Goal: Task Accomplishment & Management: Use online tool/utility

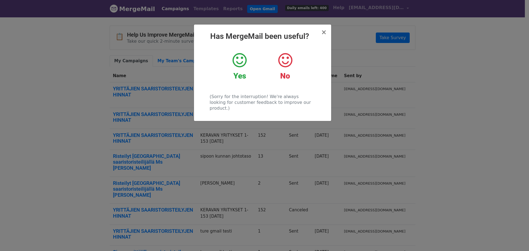
click at [239, 66] on icon at bounding box center [239, 60] width 14 height 17
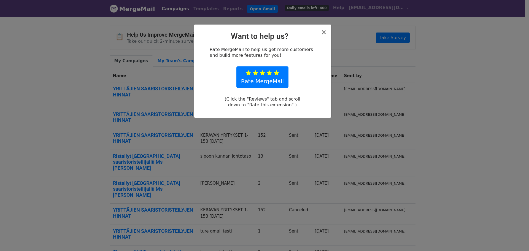
click at [467, 72] on div "× Want to help us? Rate MergeMail to help us get more customers and build more …" at bounding box center [264, 134] width 529 height 234
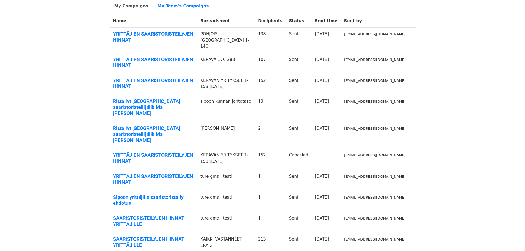
scroll to position [55, 0]
click at [168, 99] on link "Risteilyt [GEOGRAPHIC_DATA] saaristoristeilijällä Ms [PERSON_NAME]" at bounding box center [153, 107] width 81 height 18
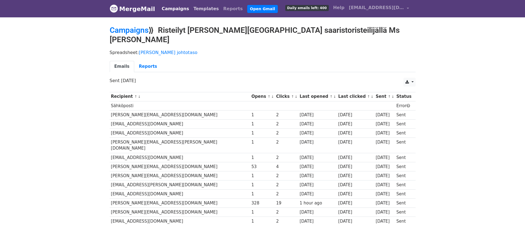
click at [197, 9] on link "Templates" at bounding box center [206, 8] width 30 height 11
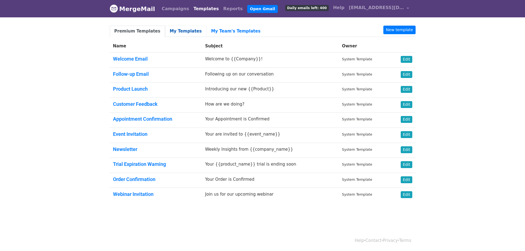
click at [183, 31] on link "My Templates" at bounding box center [185, 31] width 41 height 11
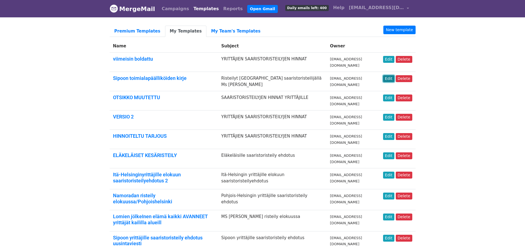
click at [389, 78] on link "Edit" at bounding box center [388, 78] width 11 height 7
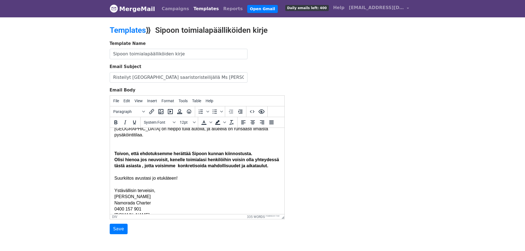
scroll to position [262, 0]
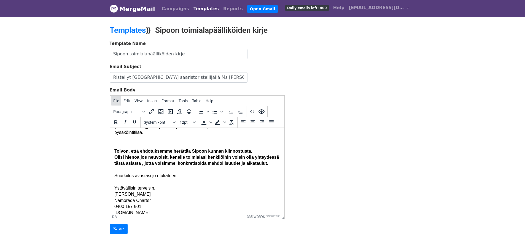
click at [116, 101] on span "File" at bounding box center [116, 101] width 6 height 4
click at [378, 181] on div "Template Name Sipoon toimialapäälliköiden kirje Email Subject Risteilyt [GEOGRA…" at bounding box center [262, 137] width 314 height 194
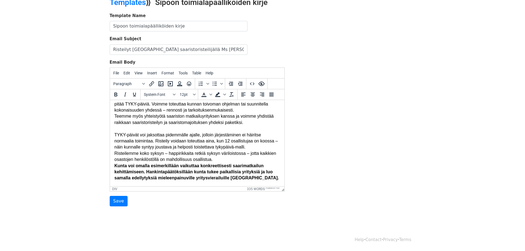
scroll to position [0, 0]
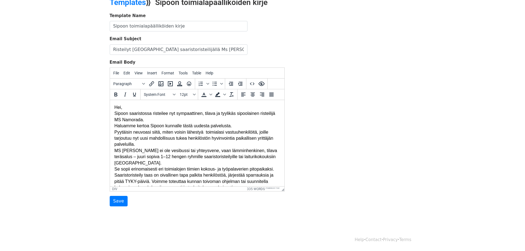
drag, startPoint x: 212, startPoint y: 179, endPoint x: 113, endPoint y: 106, distance: 123.5
copy body "Lor, Ipsumd sitametcons adipiscin eli seddoeiusmod, tempor in utlabore etdolore…"
